Goal: Navigation & Orientation: Understand site structure

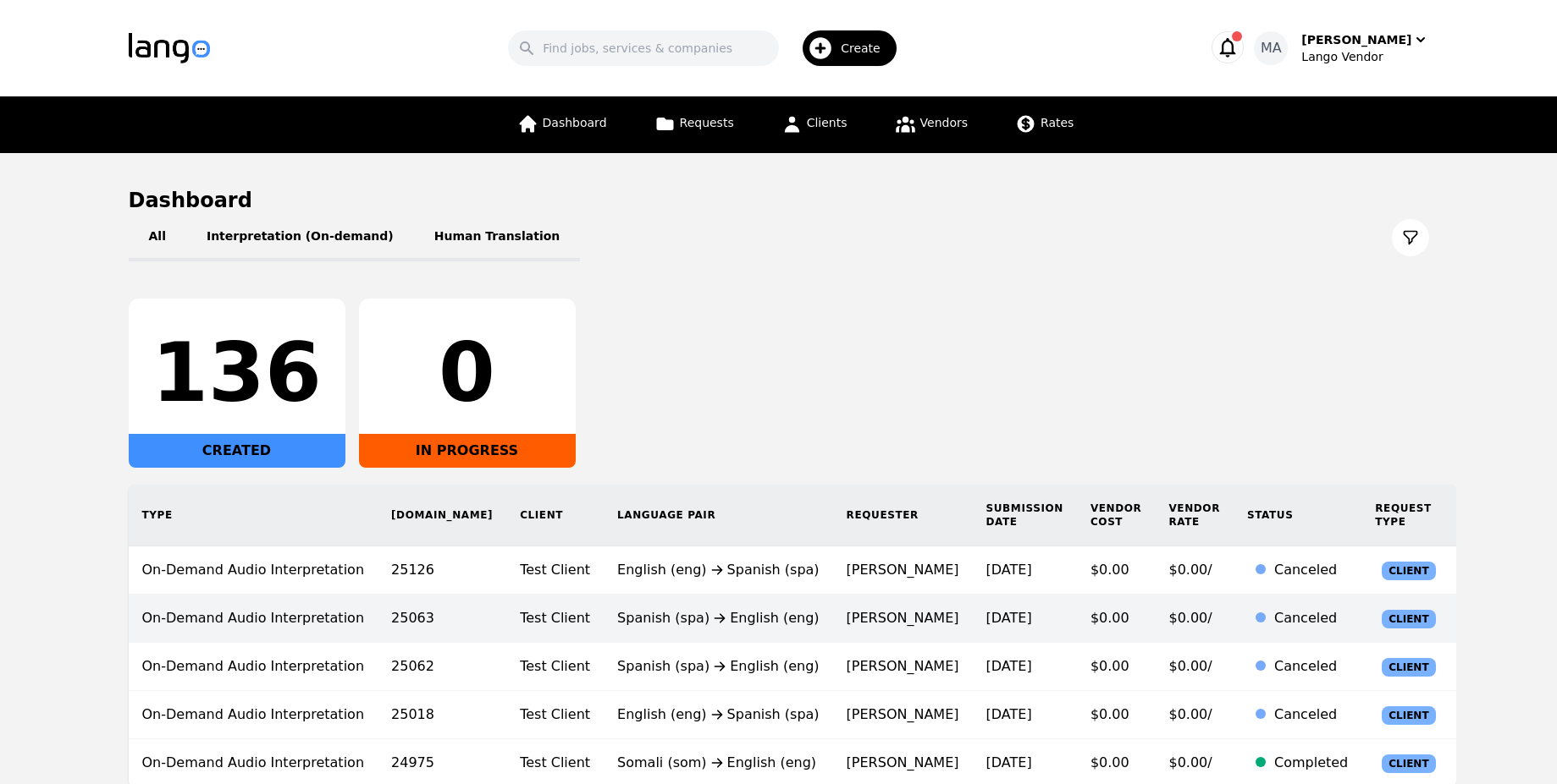
click at [833, 600] on td "[PERSON_NAME]" at bounding box center [903, 618] width 139 height 49
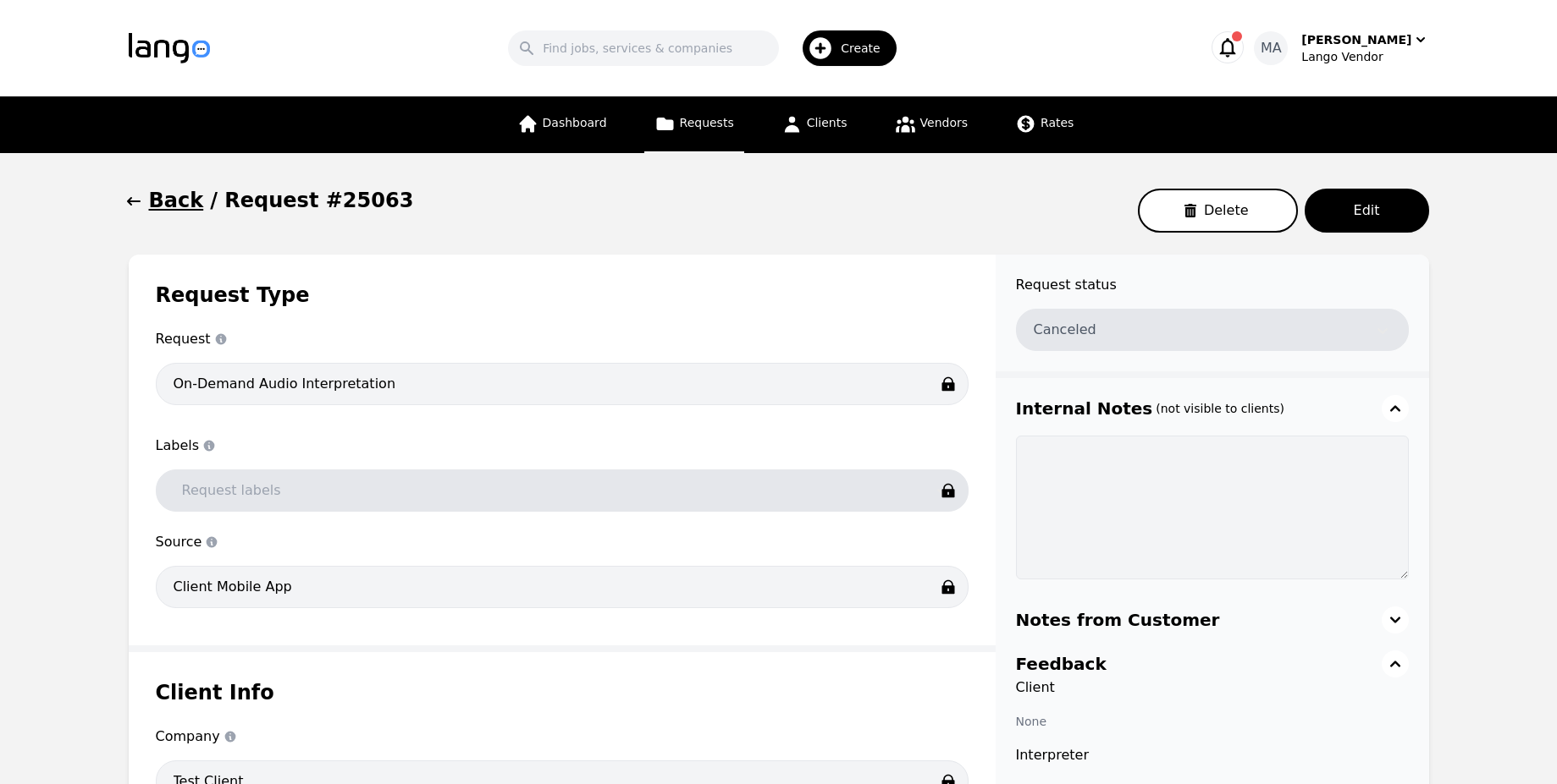
click at [694, 120] on span "Requests" at bounding box center [707, 123] width 54 height 14
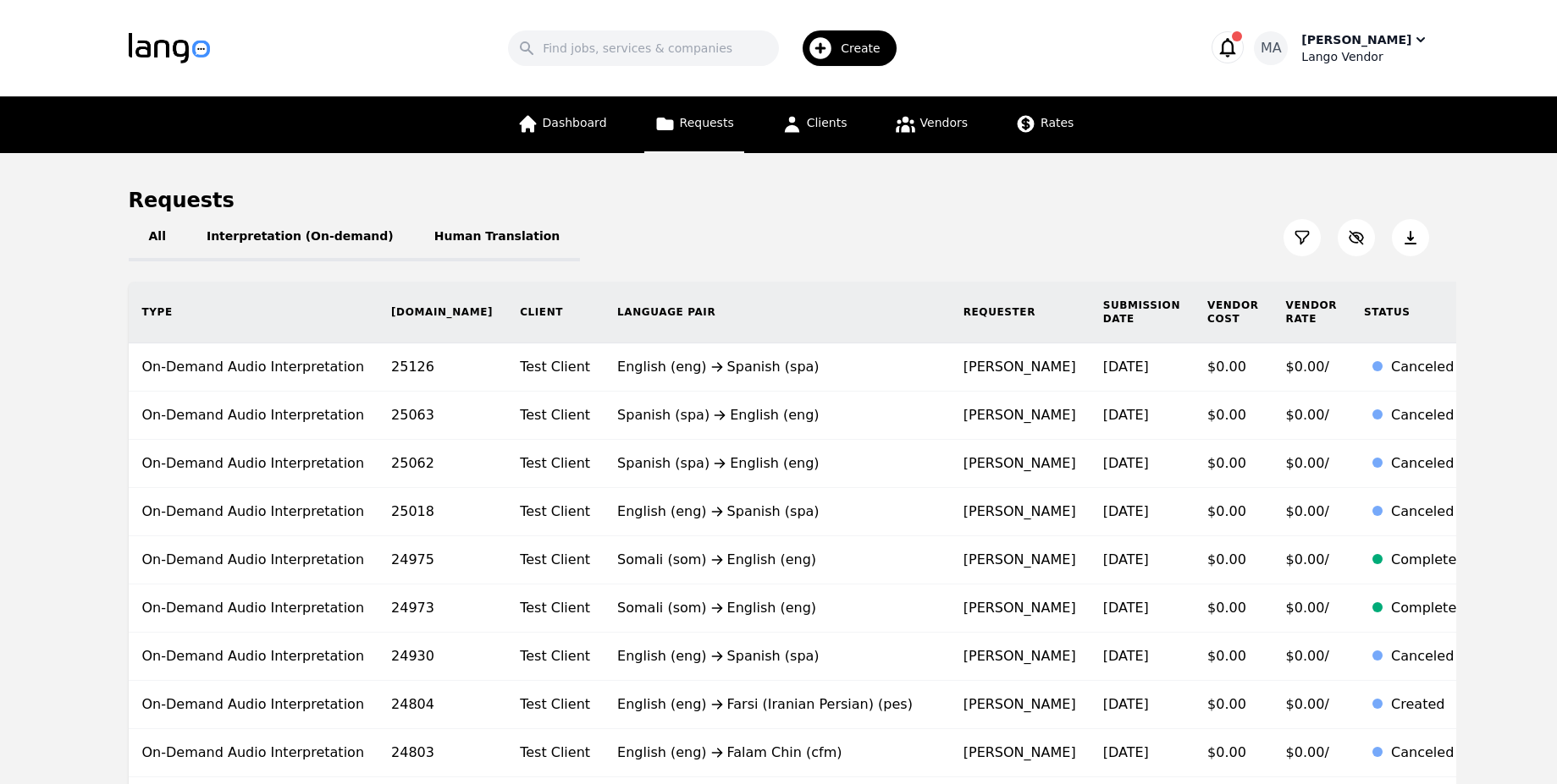
click at [1372, 56] on div "Lango Vendor" at bounding box center [1364, 57] width 127 height 17
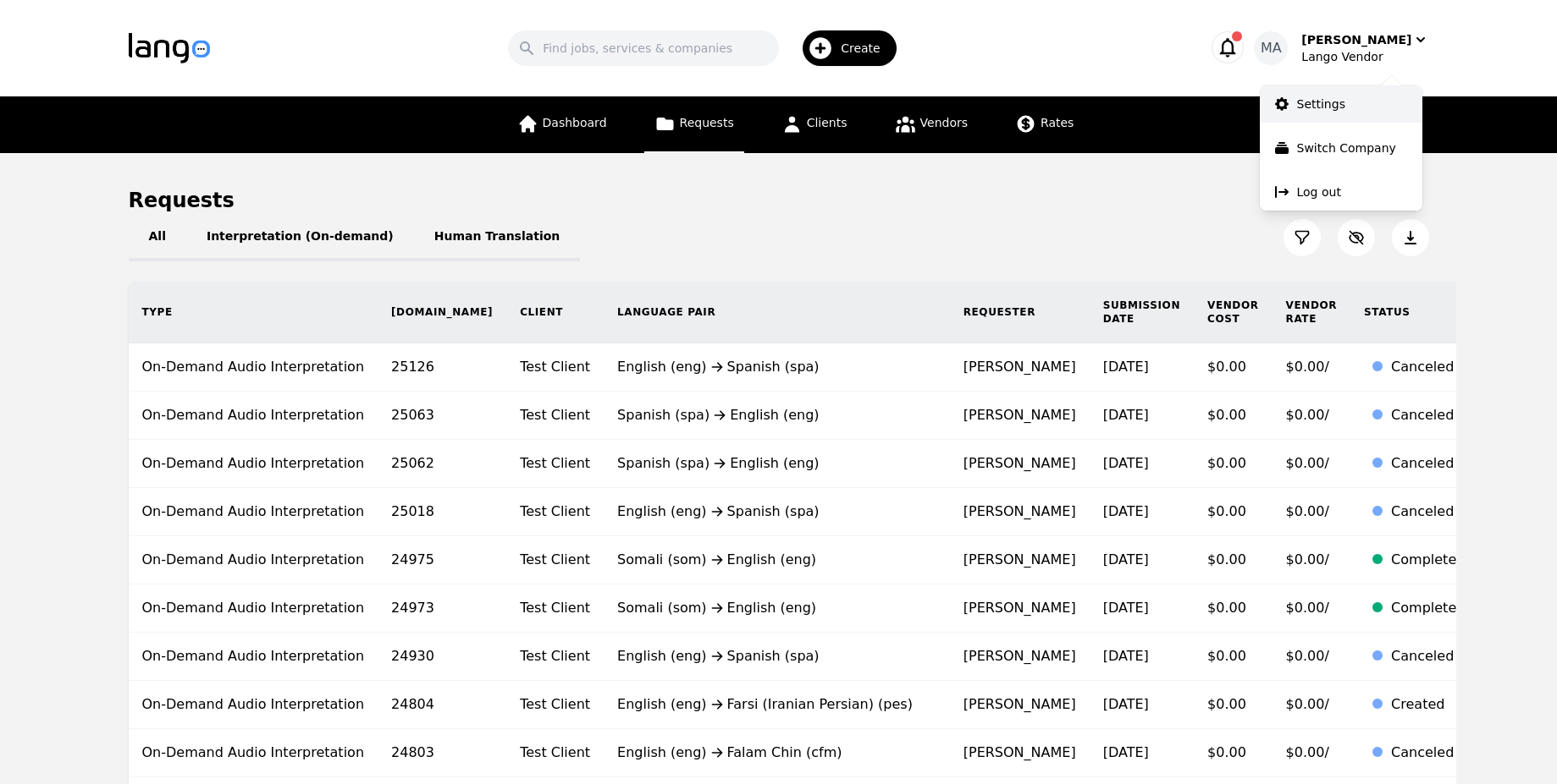
click at [1328, 98] on p "Settings" at bounding box center [1320, 103] width 49 height 17
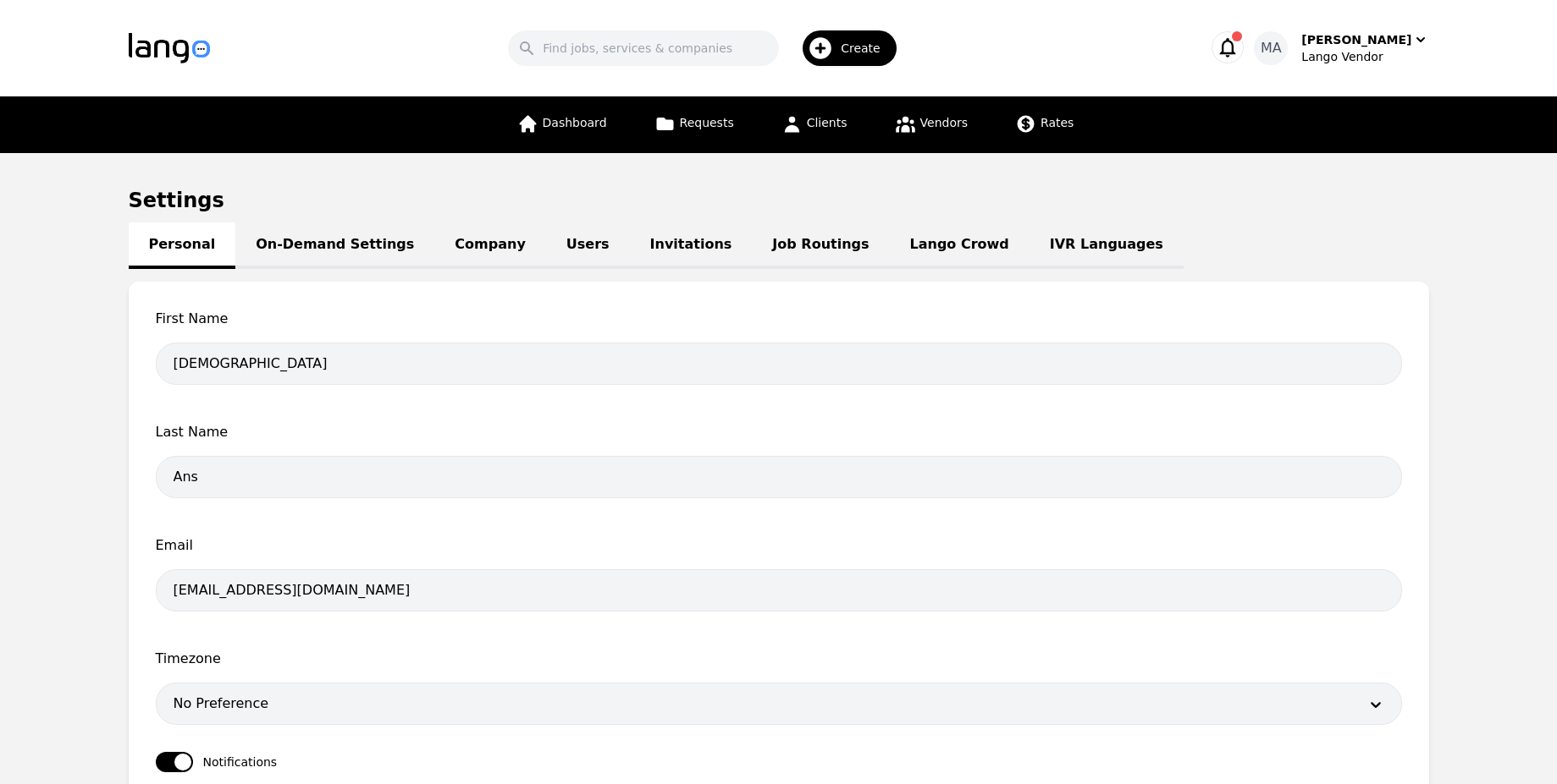
click at [546, 261] on link "Users" at bounding box center [588, 245] width 84 height 47
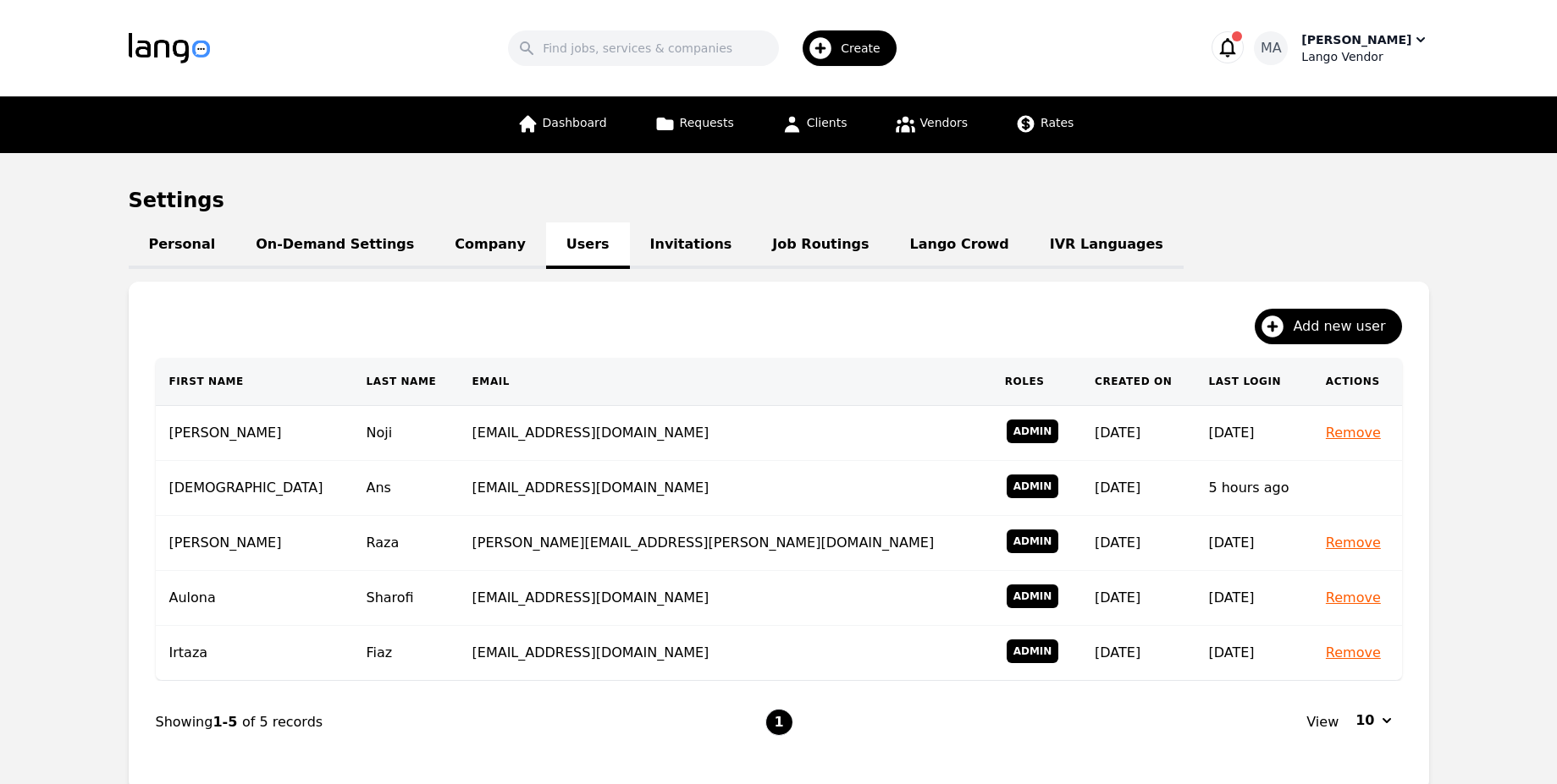
click at [1346, 43] on div "[PERSON_NAME]" at bounding box center [1355, 39] width 110 height 17
click at [1029, 252] on link "IVR Languages" at bounding box center [1106, 245] width 154 height 47
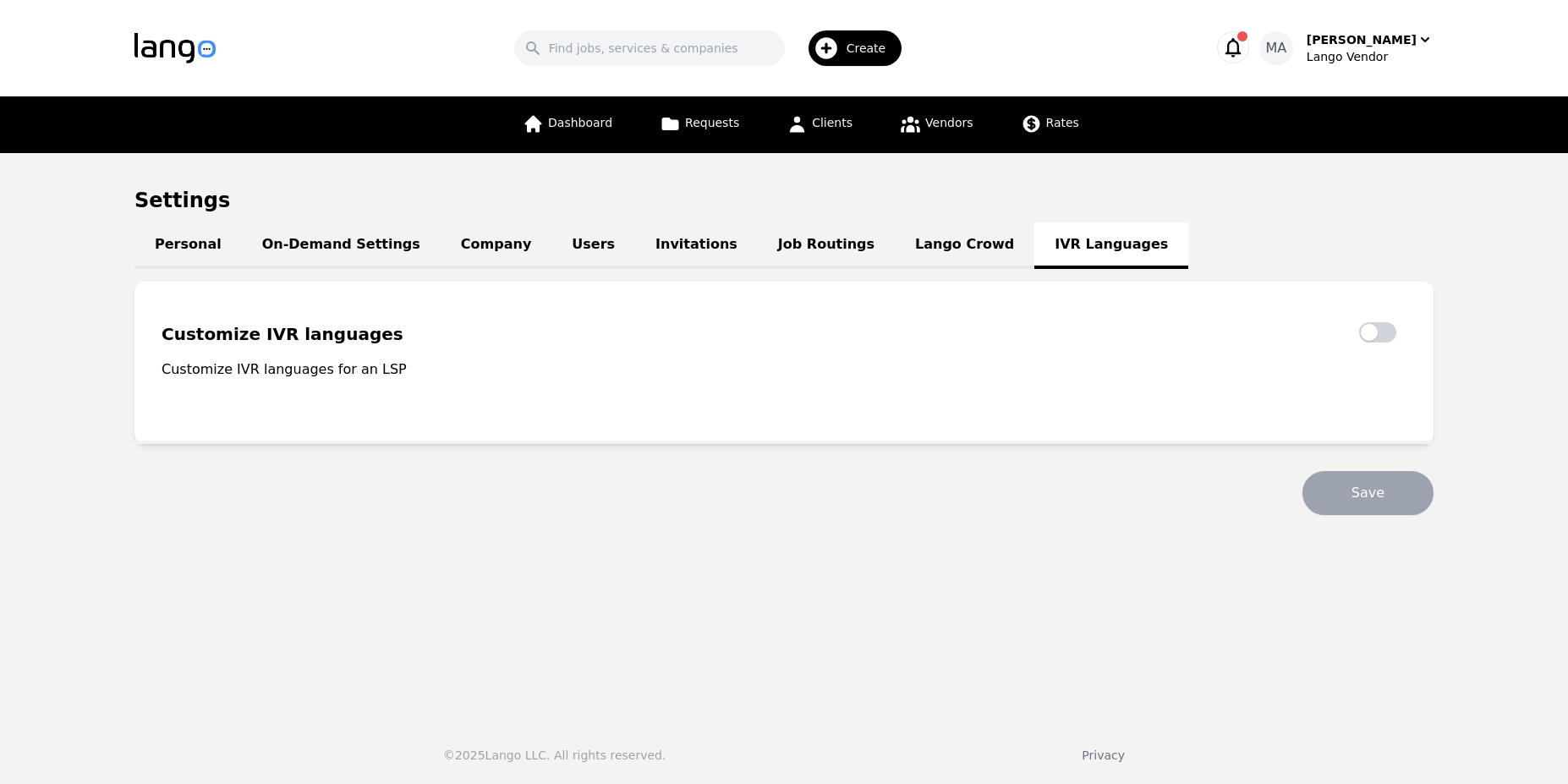
click at [895, 254] on link "Lango Crowd" at bounding box center [965, 245] width 139 height 47
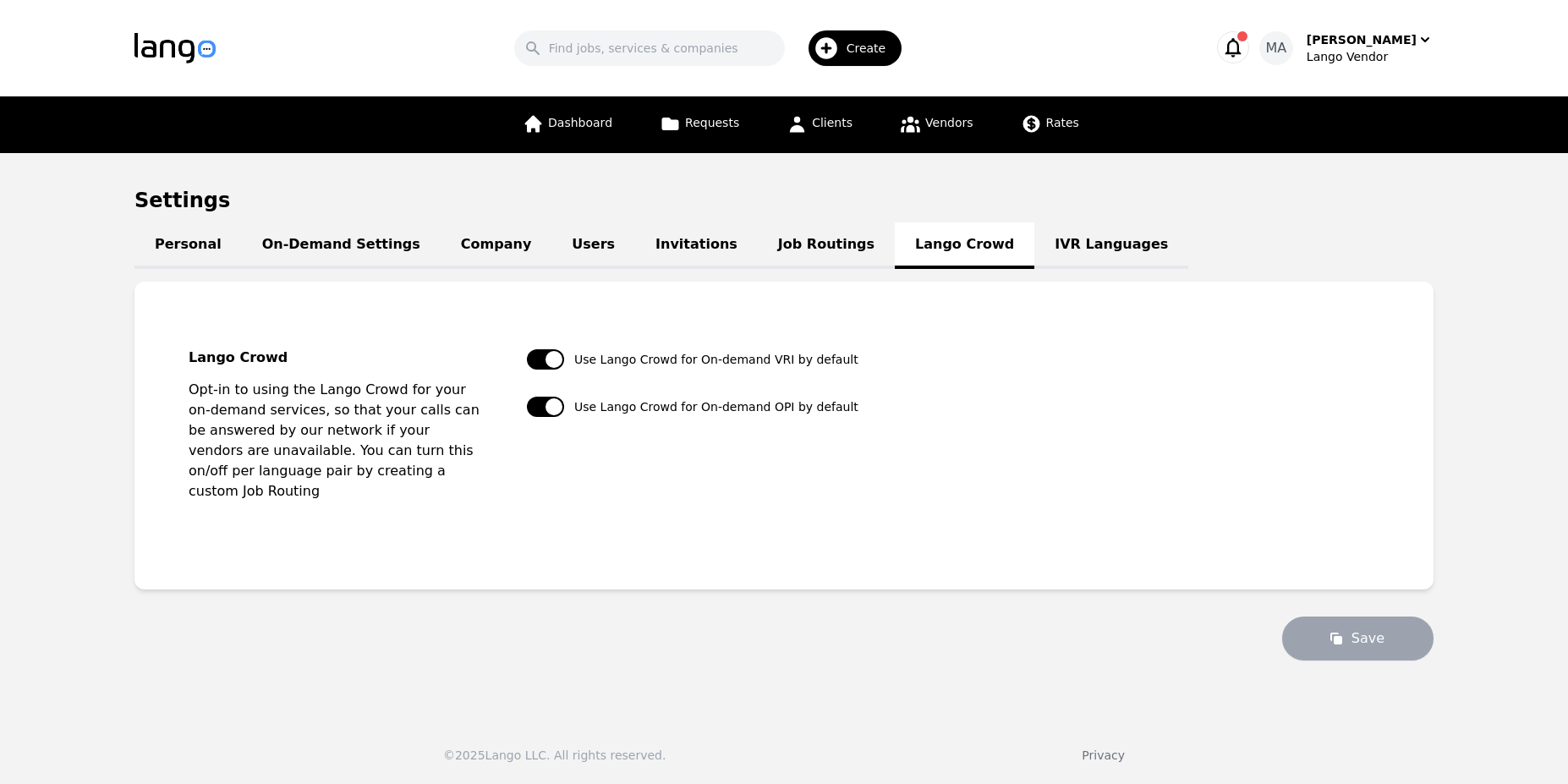
click at [758, 253] on link "Job Routings" at bounding box center [827, 245] width 137 height 47
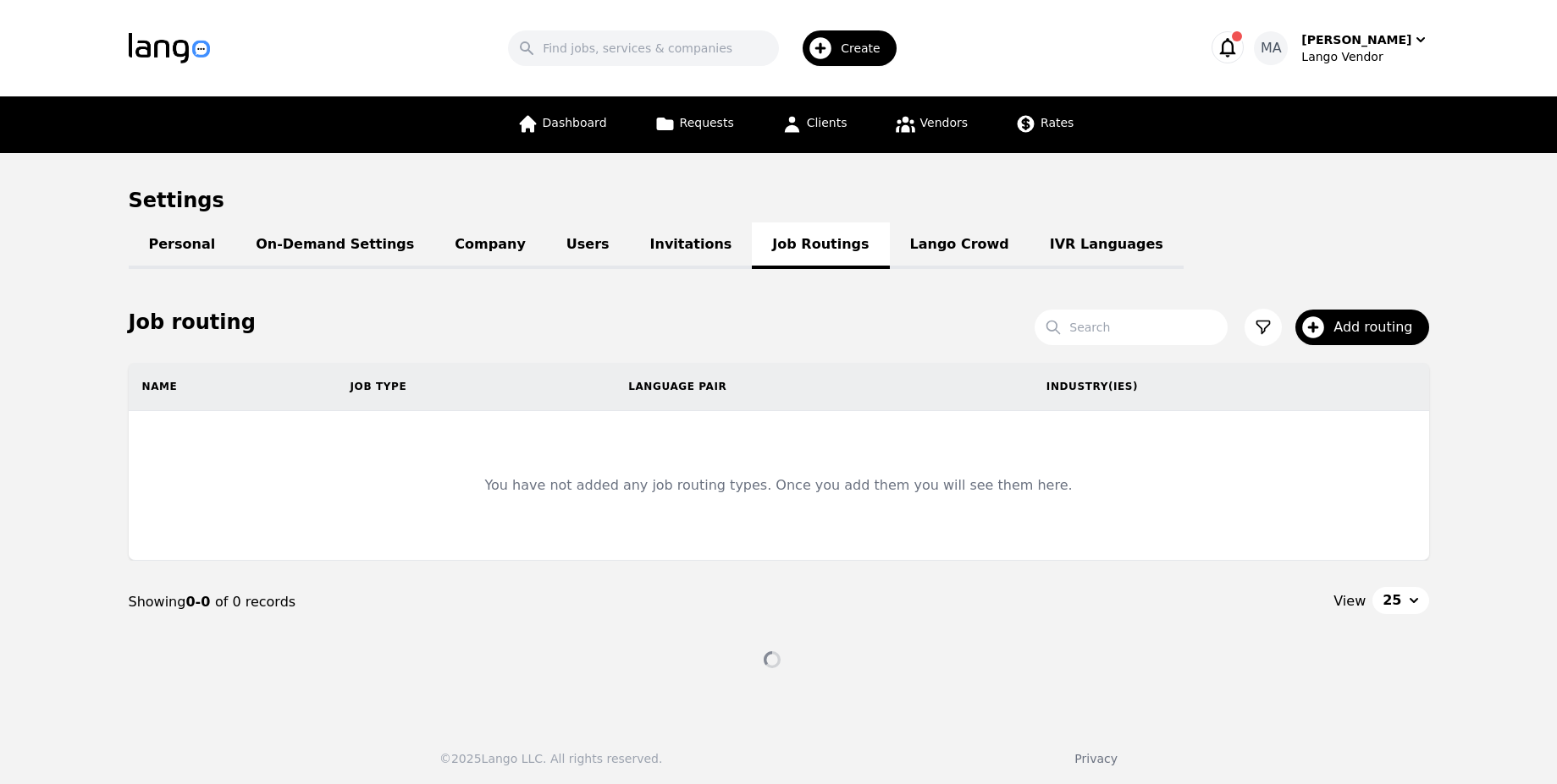
click at [497, 254] on div "Personal On-Demand Settings Company Users Invitations Job Routings Lango Crowd …" at bounding box center [778, 244] width 1300 height 20
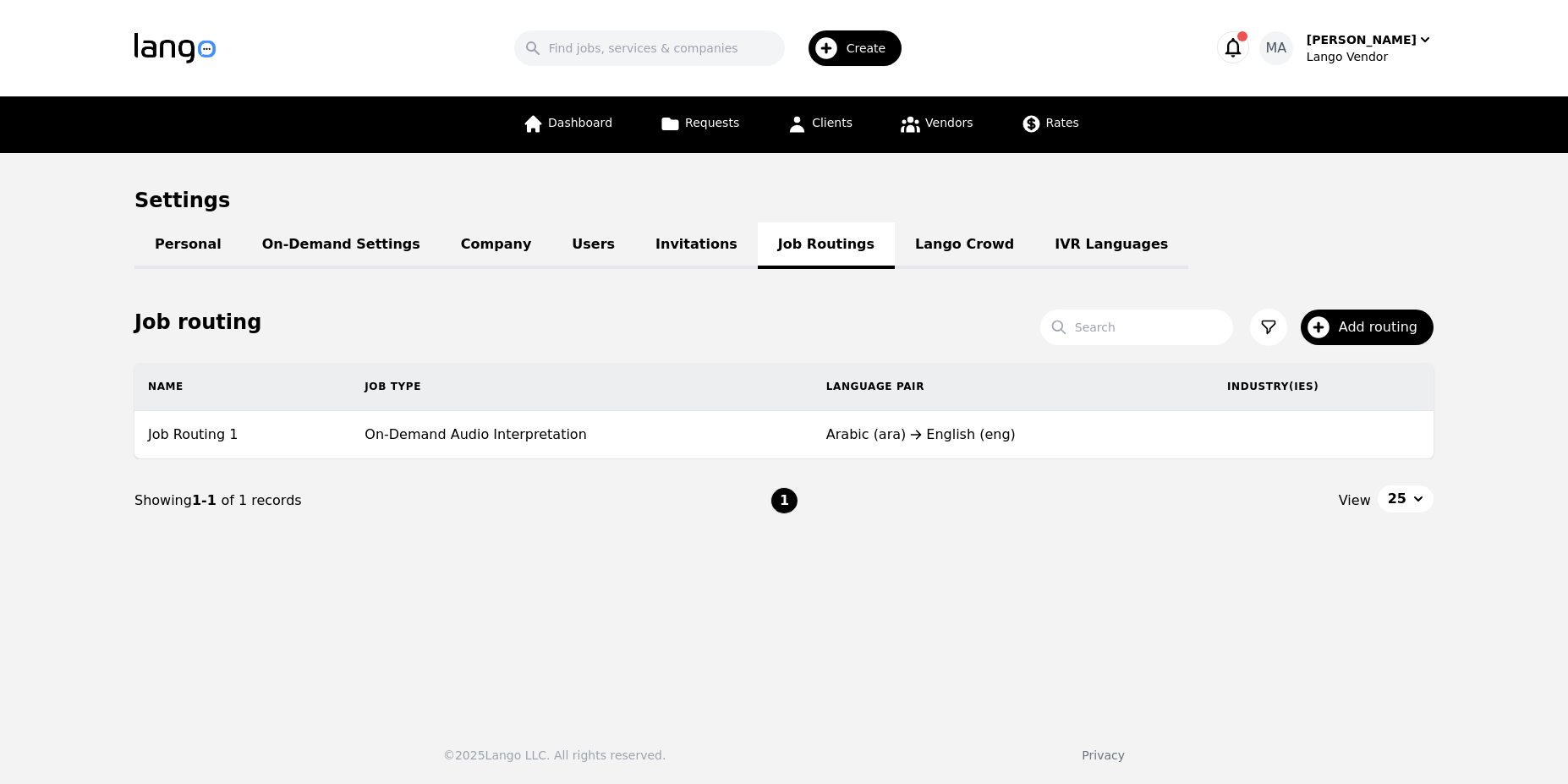
click at [1254, 31] on div "Search Create MA [PERSON_NAME]" at bounding box center [784, 48] width 1300 height 49
click at [1245, 36] on icon "button" at bounding box center [1233, 48] width 24 height 24
